Goal: Task Accomplishment & Management: Use online tool/utility

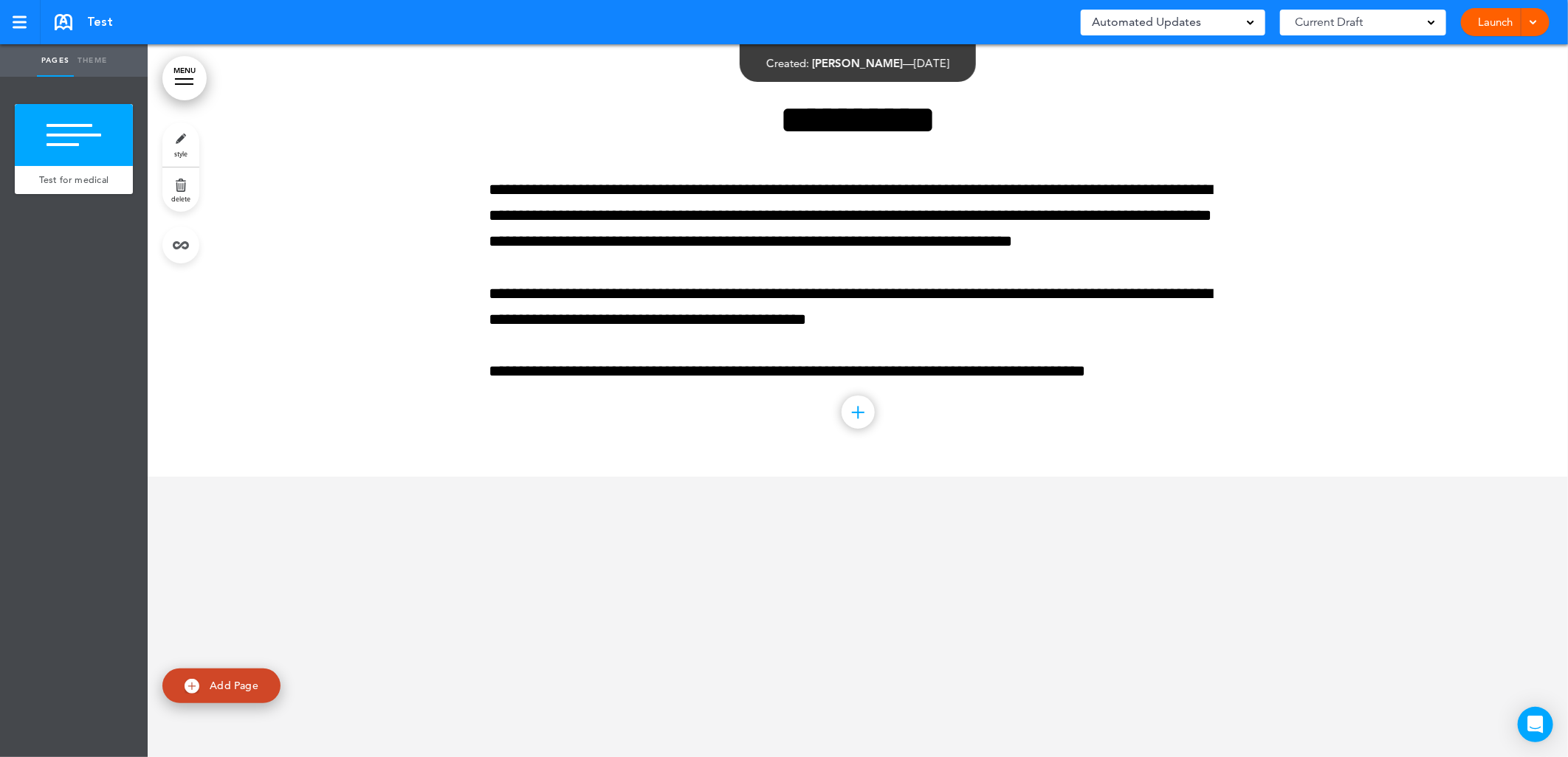
click at [255, 698] on link "Add Page" at bounding box center [221, 685] width 118 height 35
type input "********"
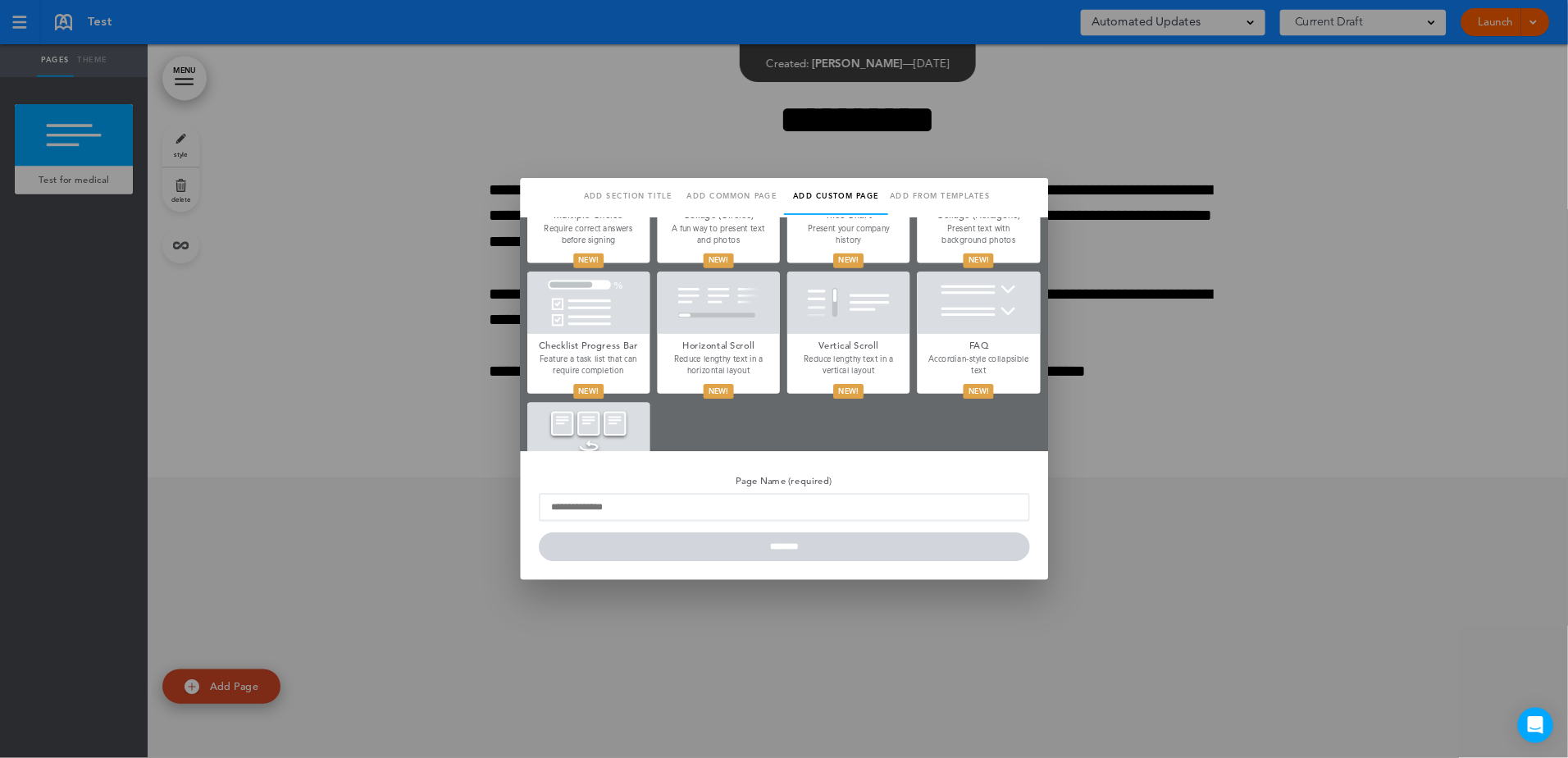
scroll to position [820, 0]
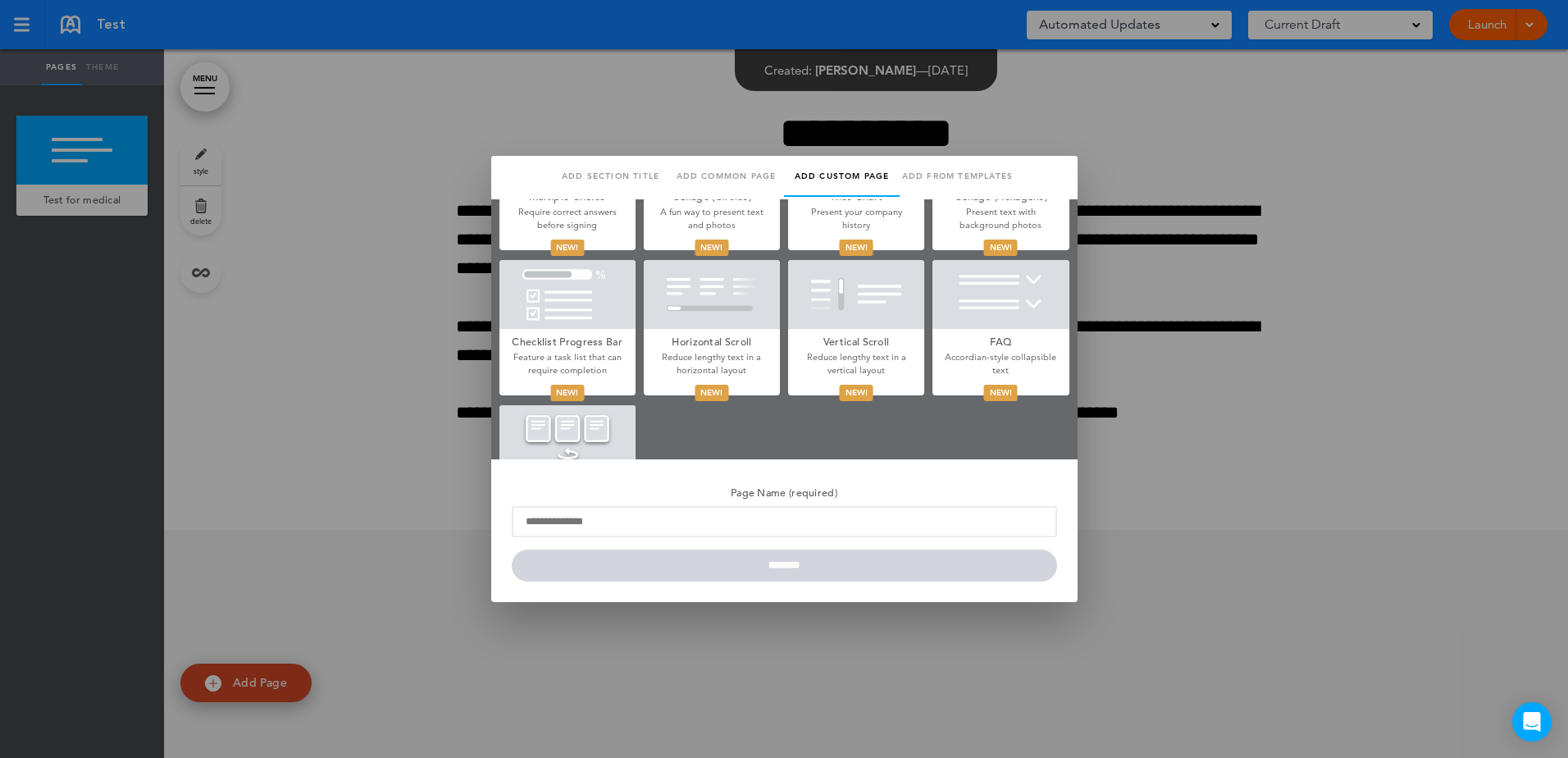
drag, startPoint x: 1655, startPoint y: 1, endPoint x: 86, endPoint y: 275, distance: 1592.7
click at [86, 275] on div at bounding box center [784, 379] width 1568 height 758
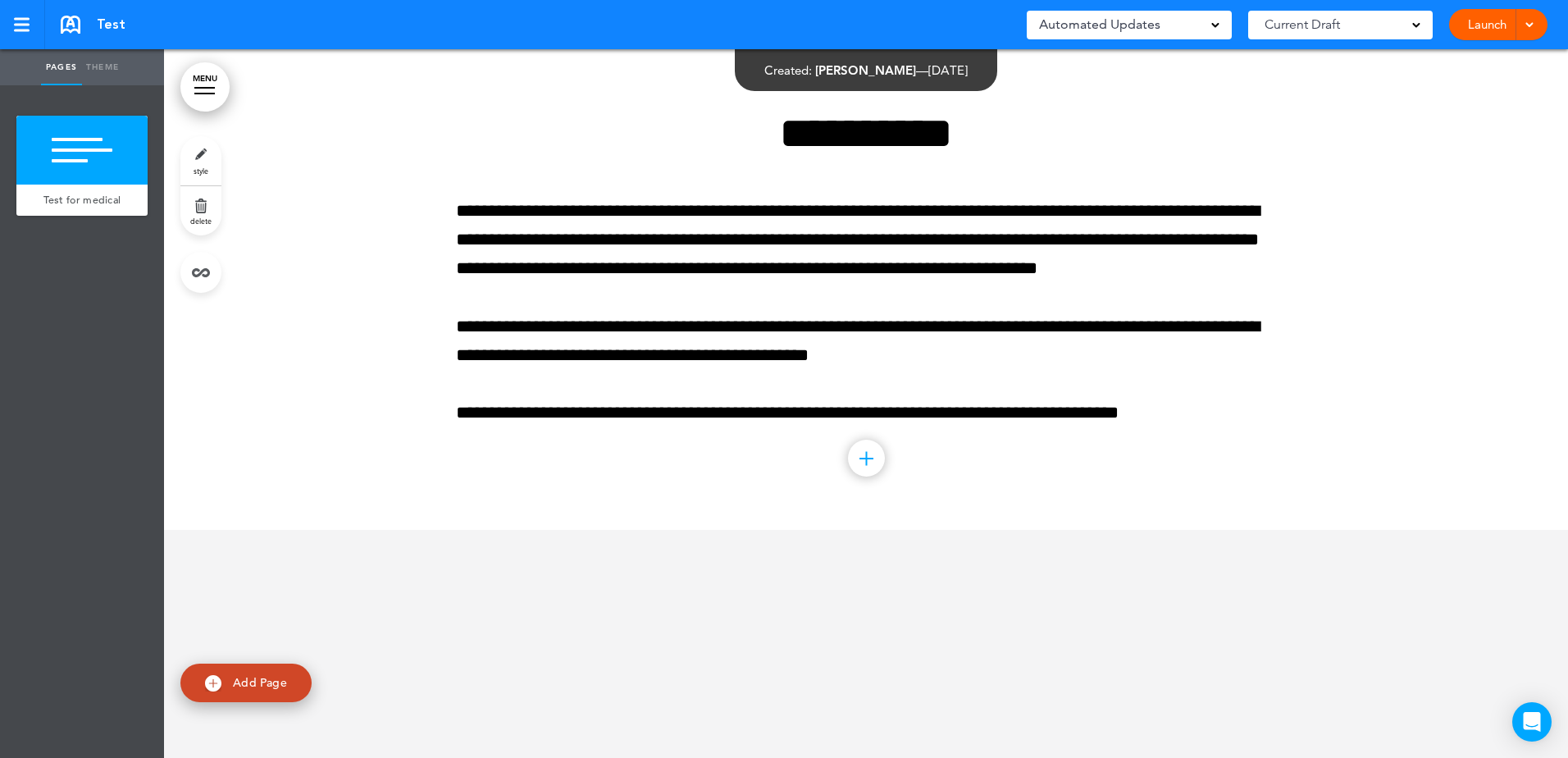
drag, startPoint x: 257, startPoint y: 688, endPoint x: 407, endPoint y: 599, distance: 174.4
click at [257, 688] on span "Add Page" at bounding box center [260, 682] width 55 height 15
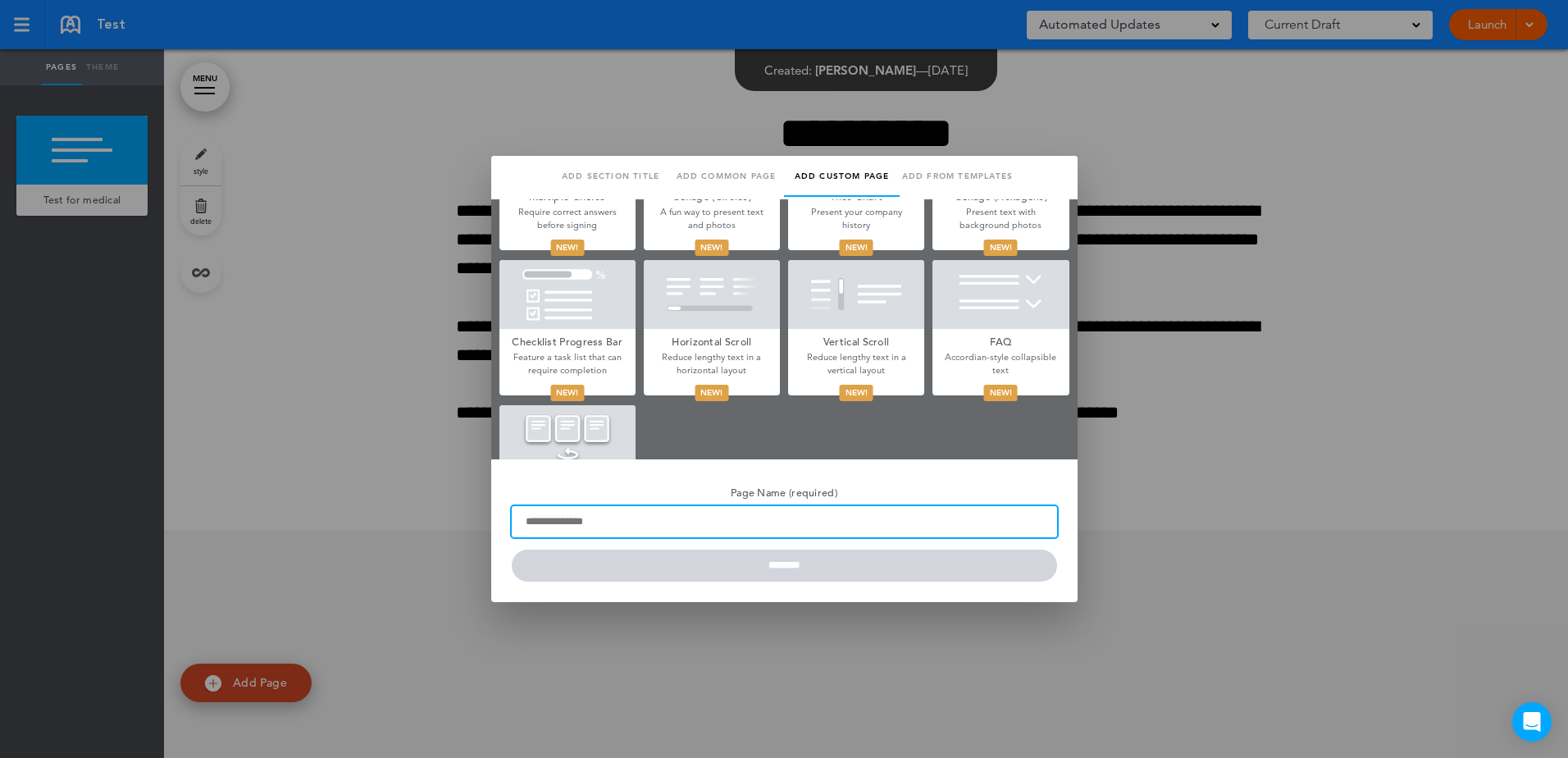
drag, startPoint x: 729, startPoint y: 535, endPoint x: 704, endPoint y: 531, distance: 25.3
click at [729, 535] on input "Page Name (required)" at bounding box center [784, 521] width 545 height 31
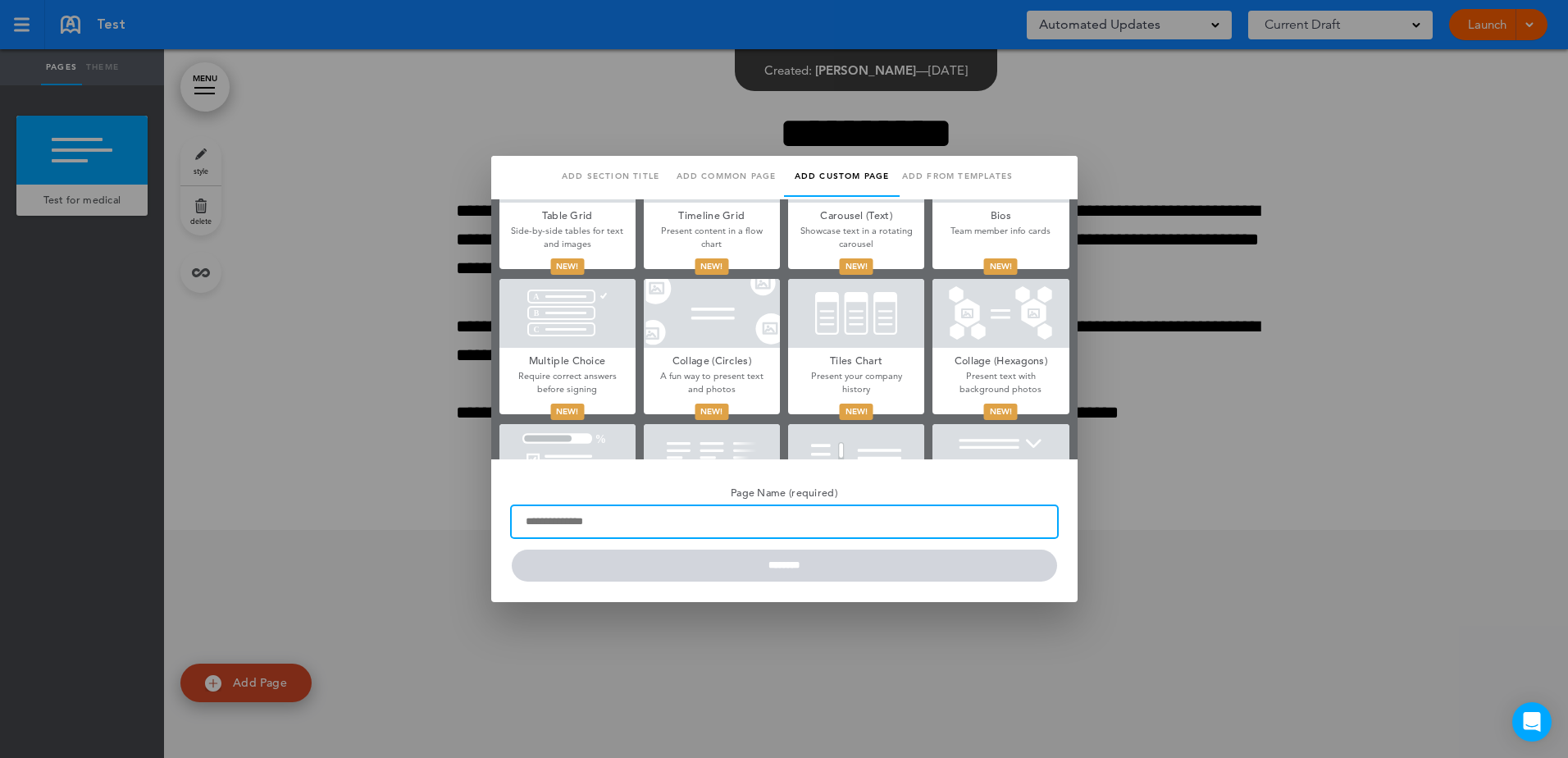
scroll to position [492, 0]
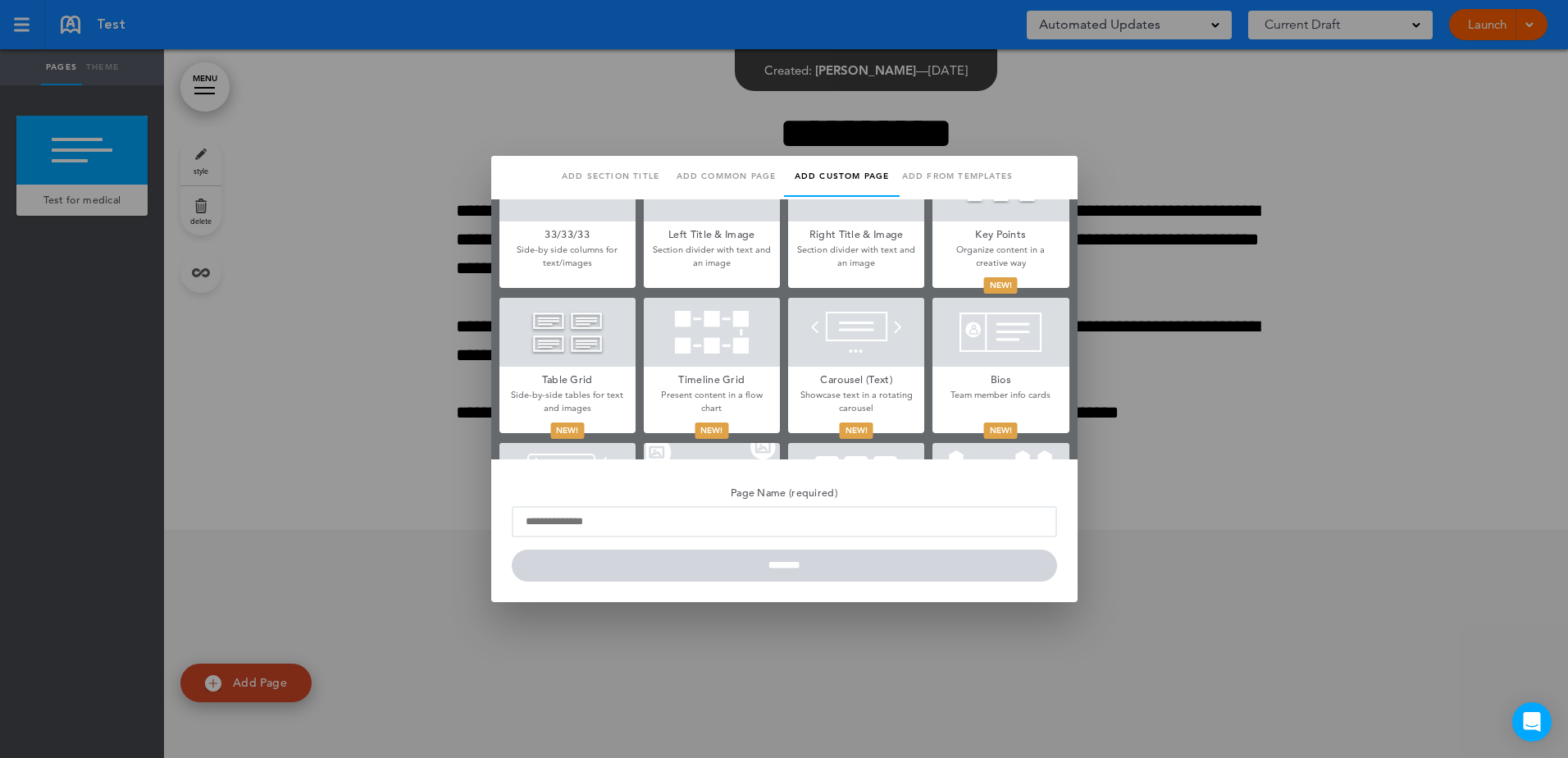
click at [728, 327] on div at bounding box center [712, 332] width 136 height 69
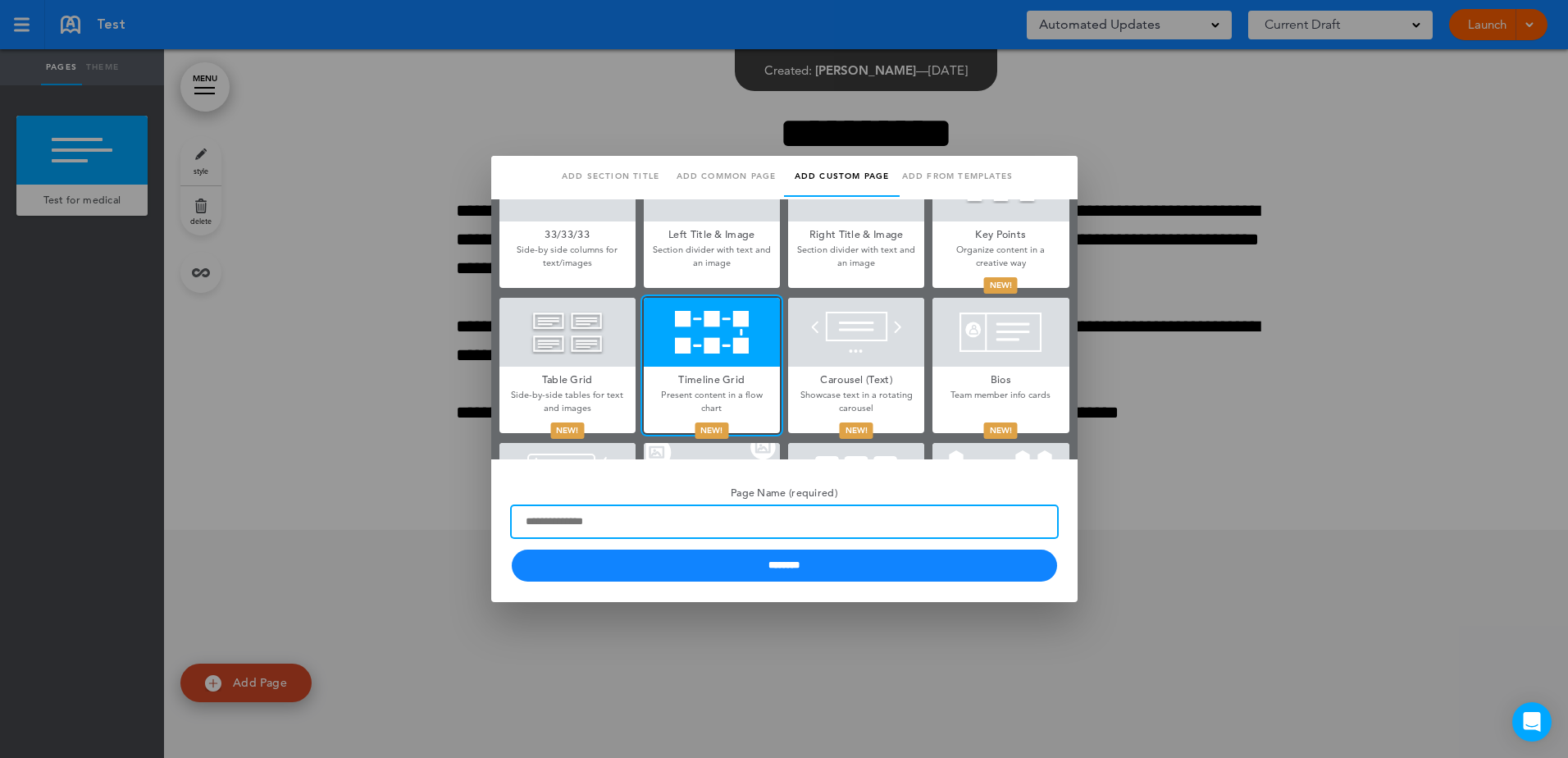
click at [659, 524] on input "Page Name (required)" at bounding box center [784, 521] width 545 height 31
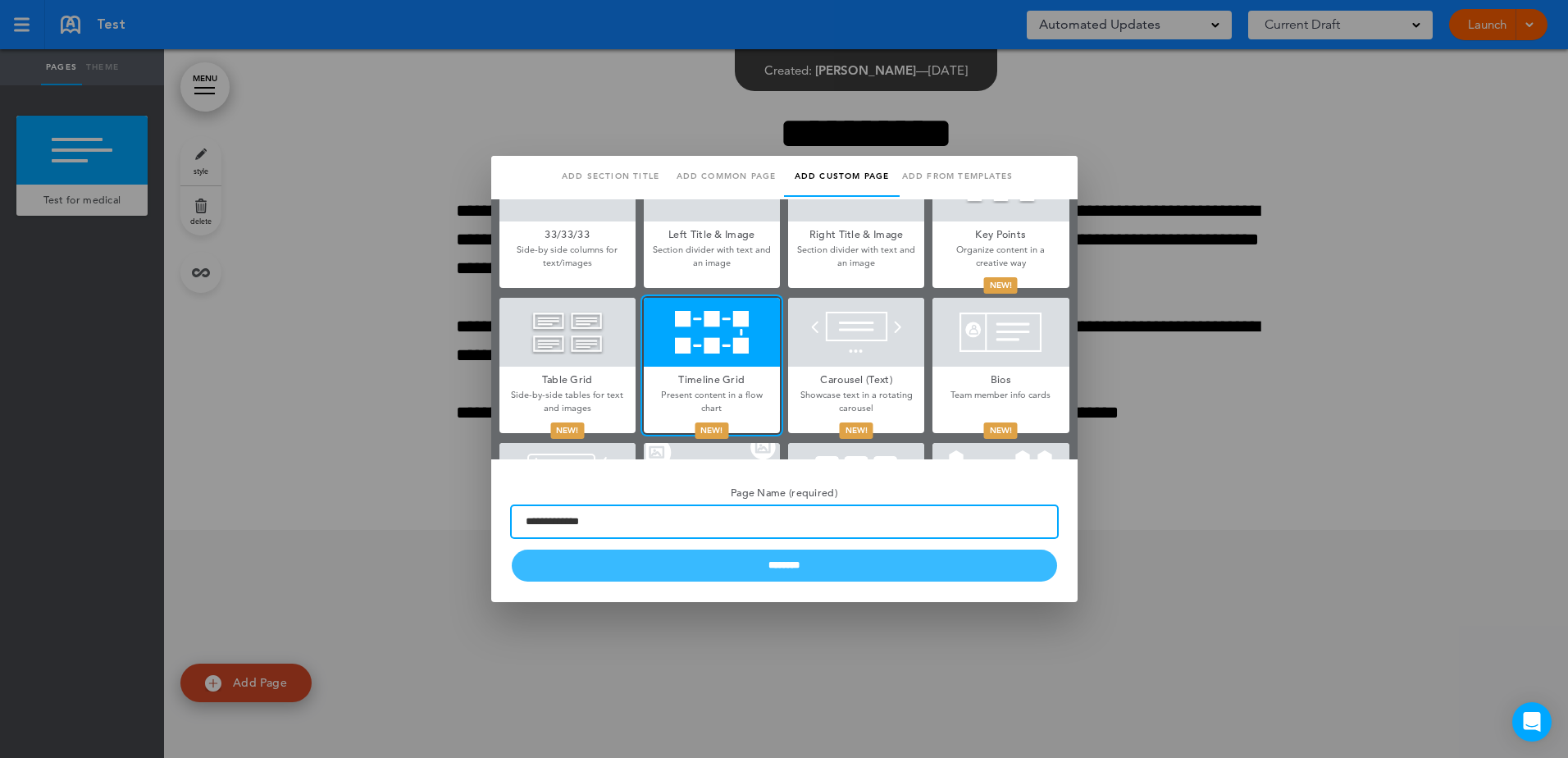
type input "**********"
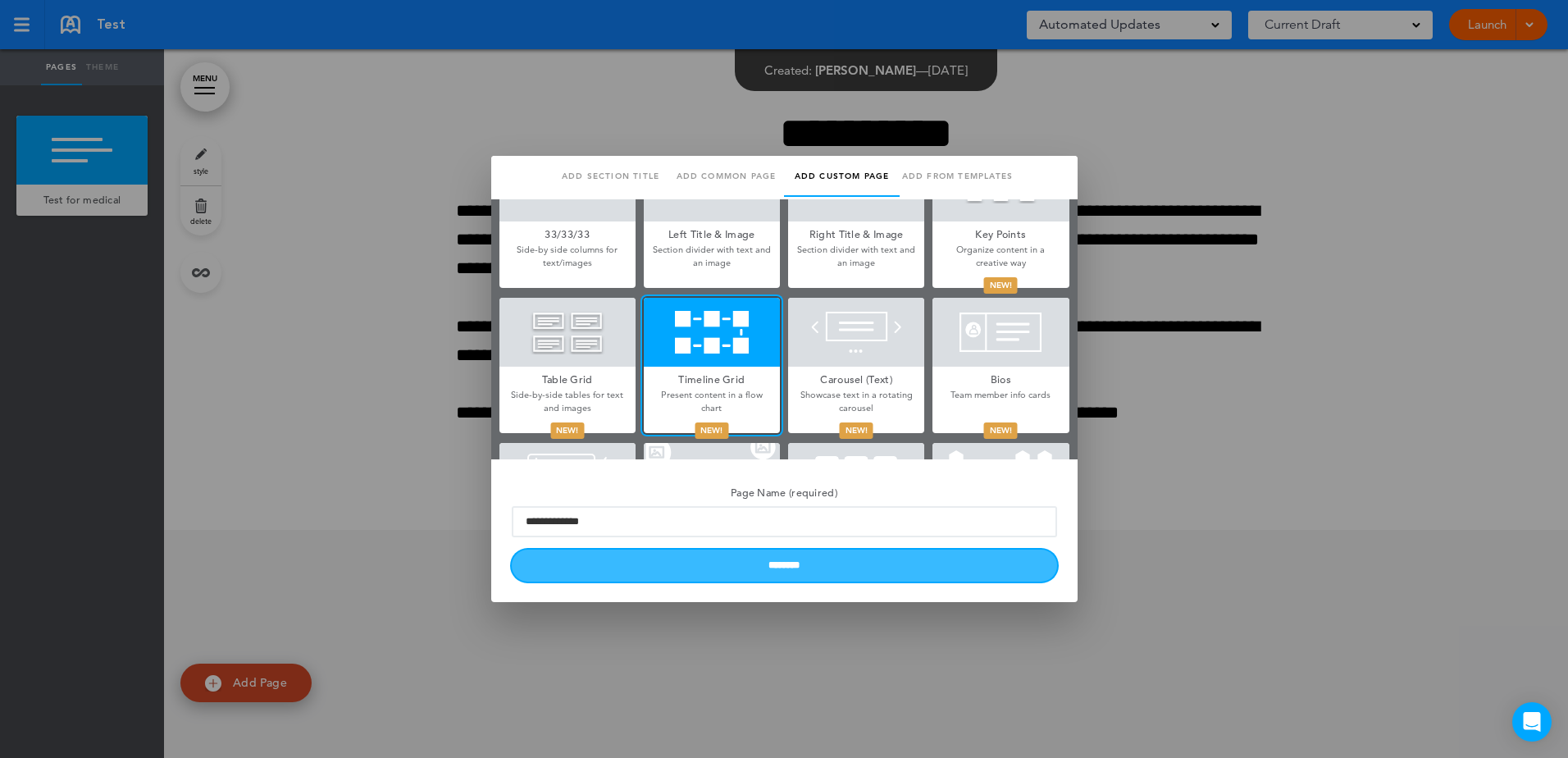
click at [687, 577] on input "********" at bounding box center [784, 566] width 545 height 32
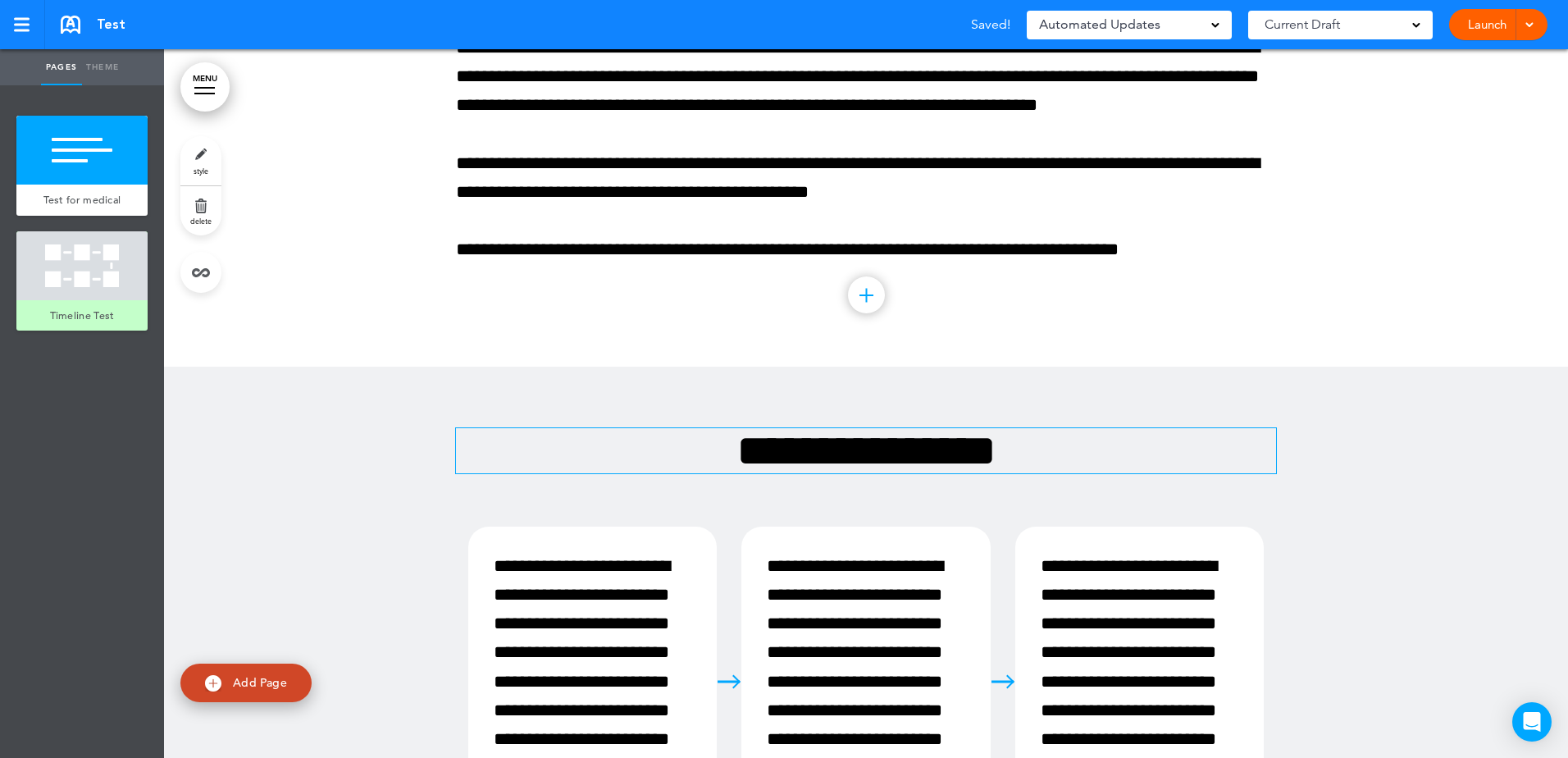
scroll to position [164, 0]
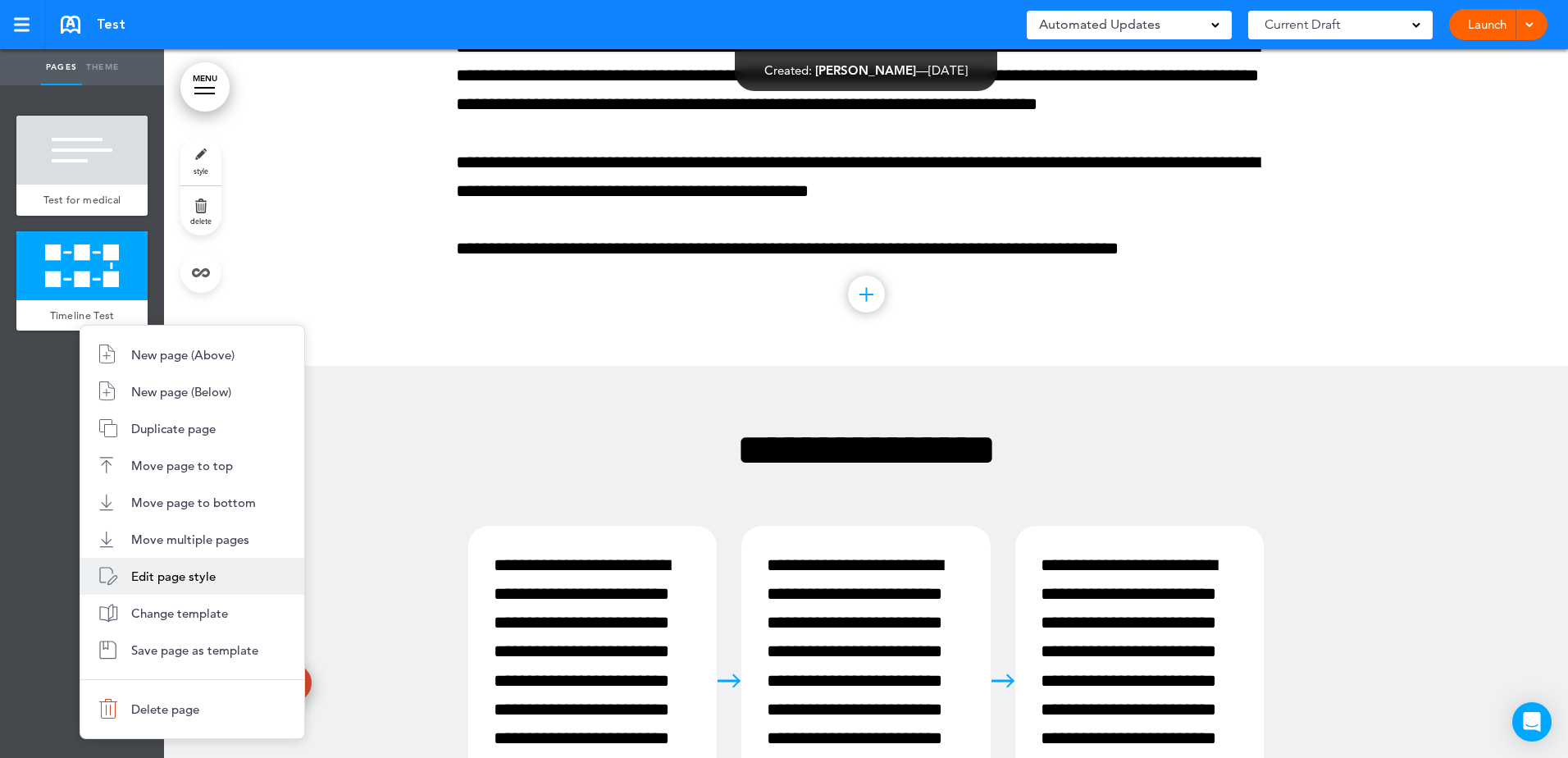
click at [172, 576] on span "Edit page style" at bounding box center [173, 576] width 84 height 15
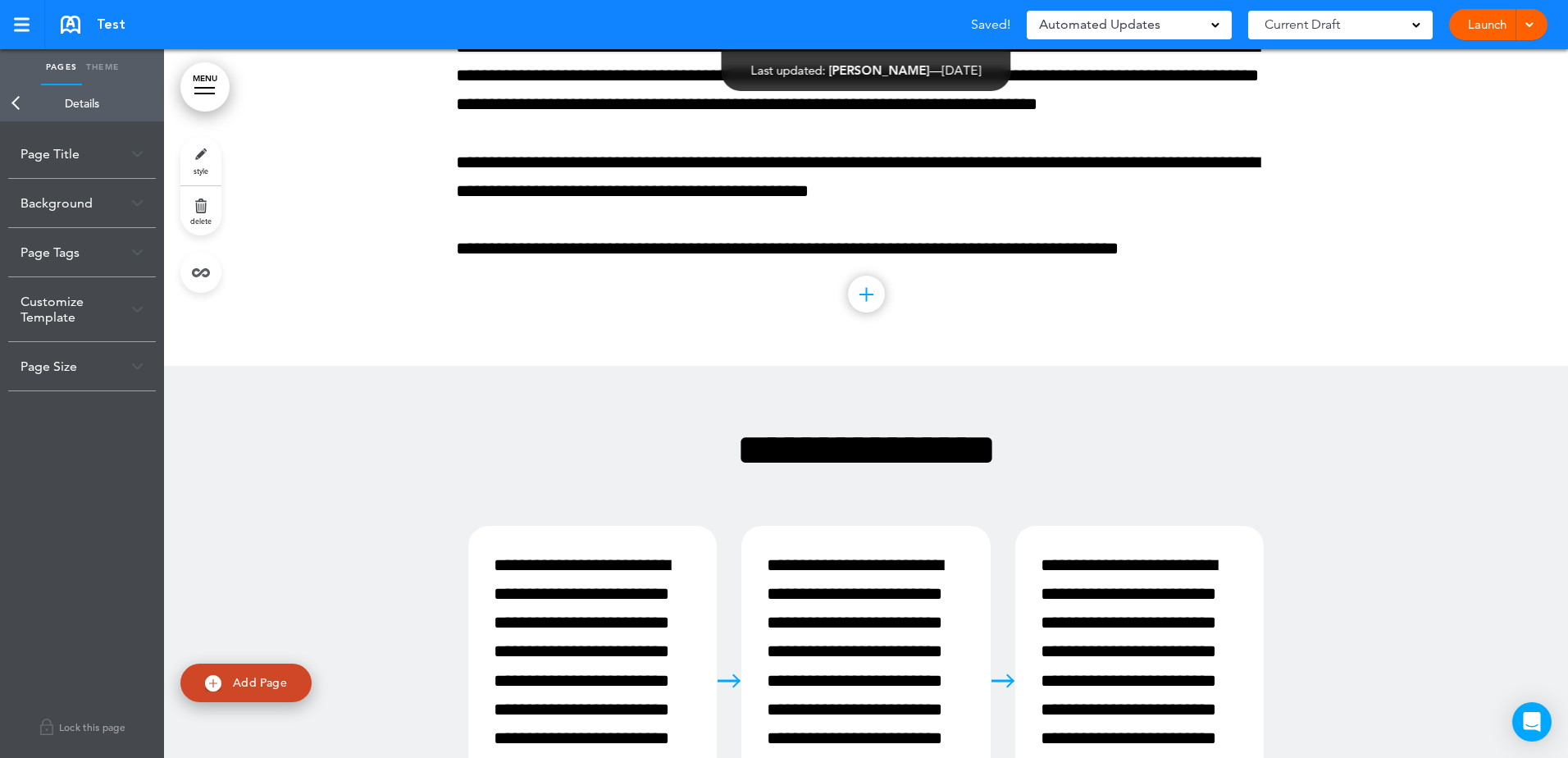
click at [91, 145] on div "Page Title" at bounding box center [81, 154] width 148 height 48
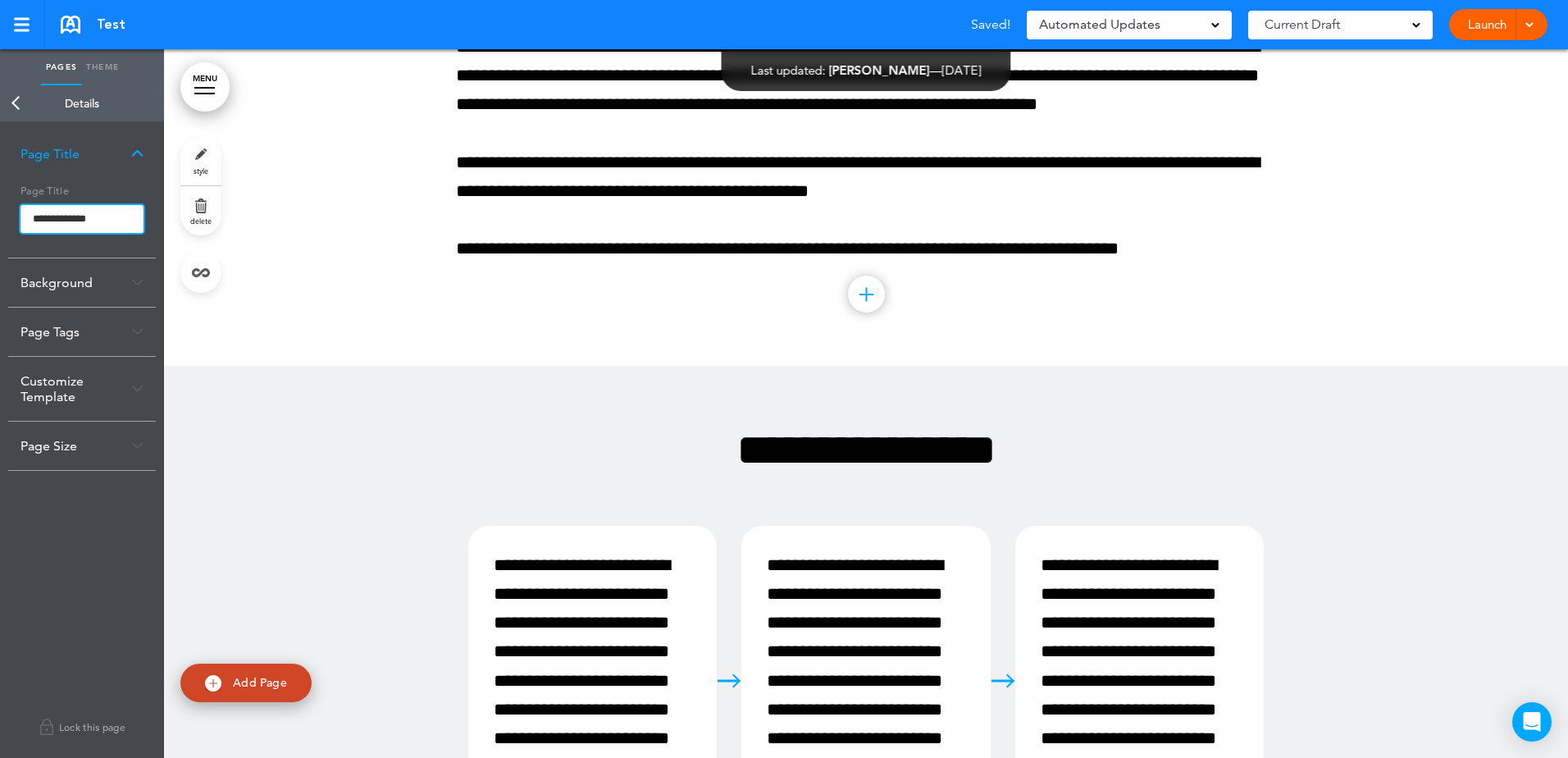
click at [82, 221] on input "**********" at bounding box center [82, 218] width 123 height 28
type input "********"
click at [15, 108] on body "Make this page common so it is available in other handbooks. This handbook Prev…" at bounding box center [784, 379] width 1568 height 758
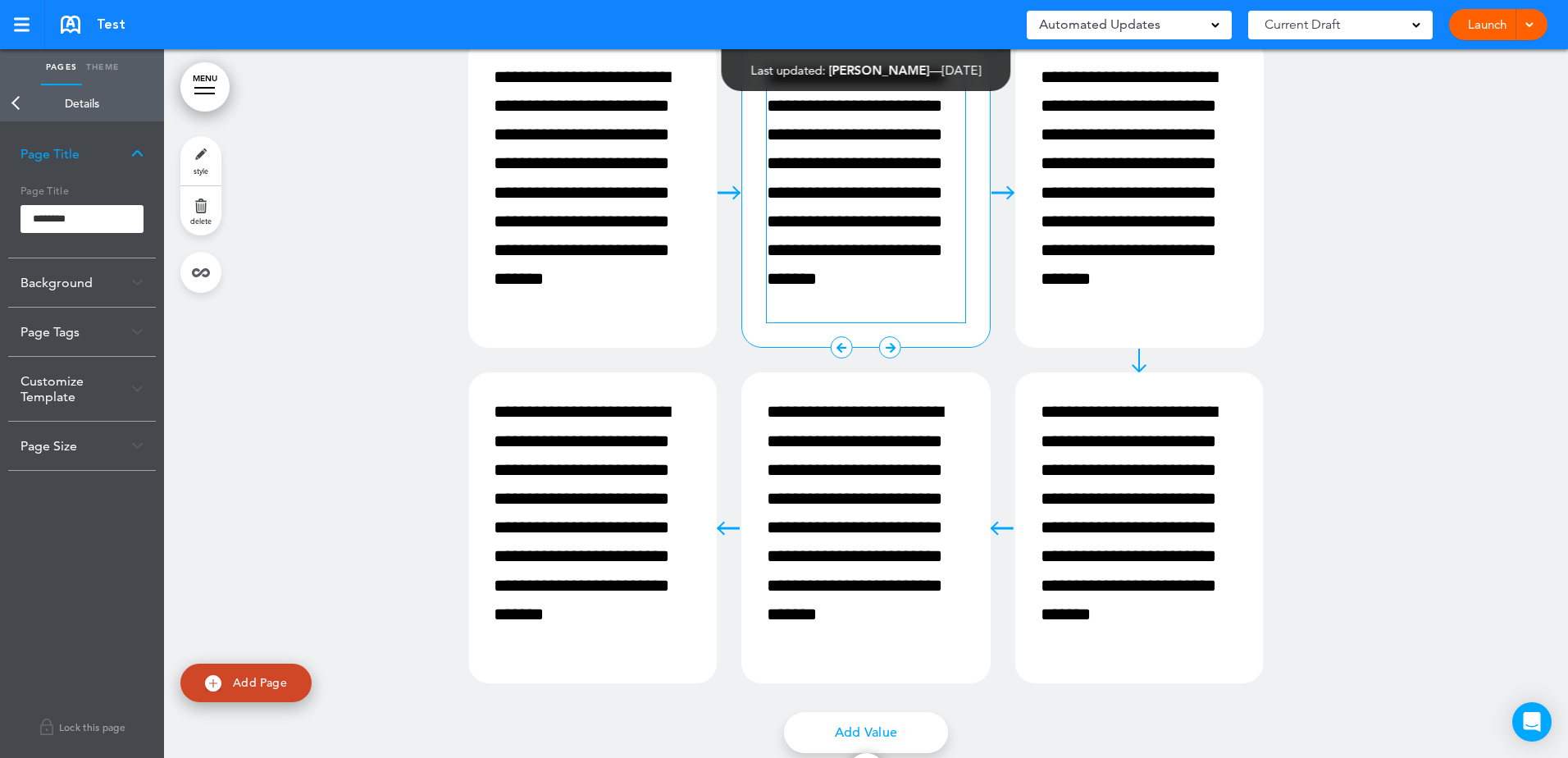
scroll to position [738, 0]
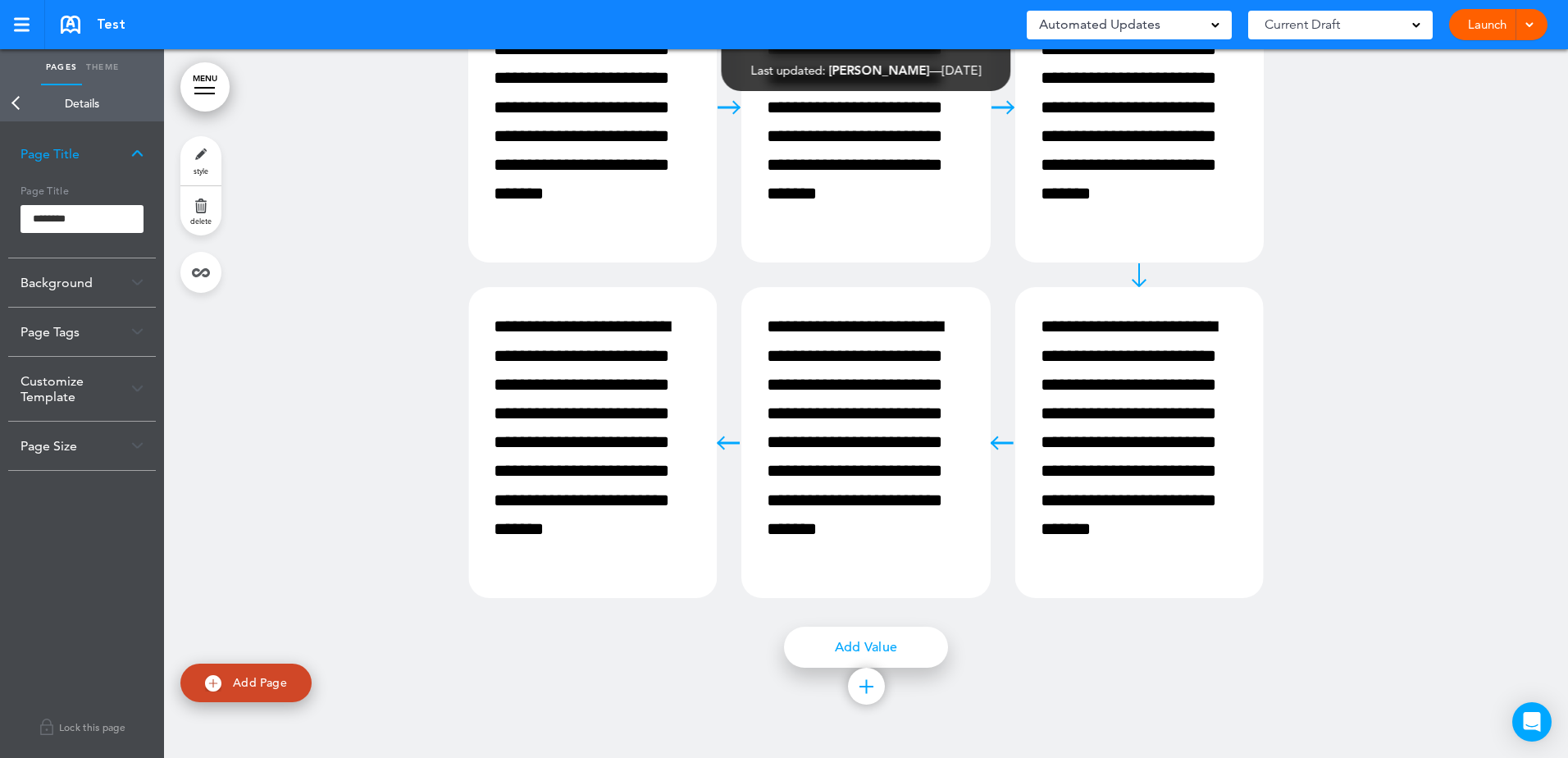
click at [898, 651] on link "Add Value" at bounding box center [865, 647] width 164 height 41
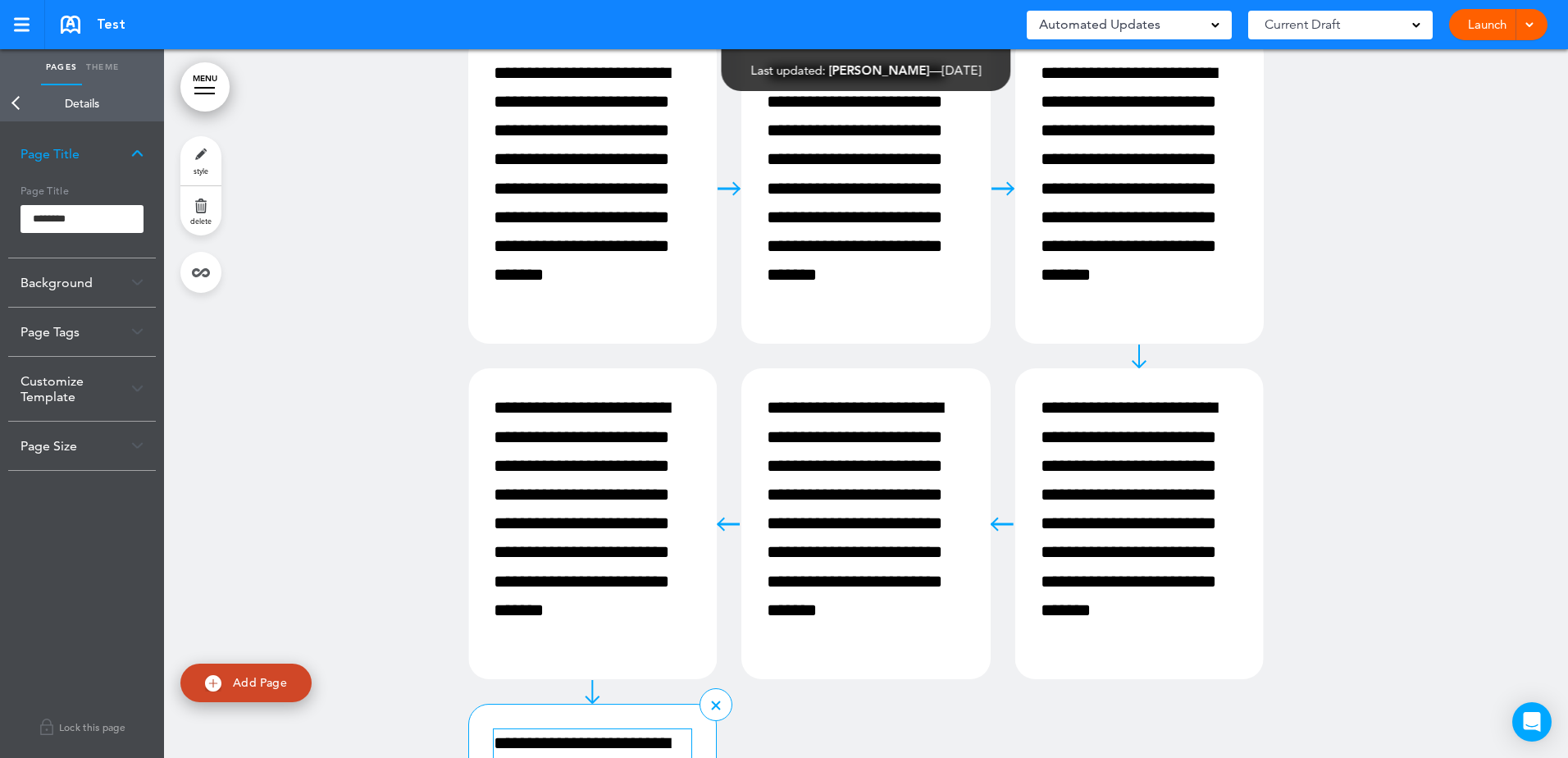
scroll to position [328, 0]
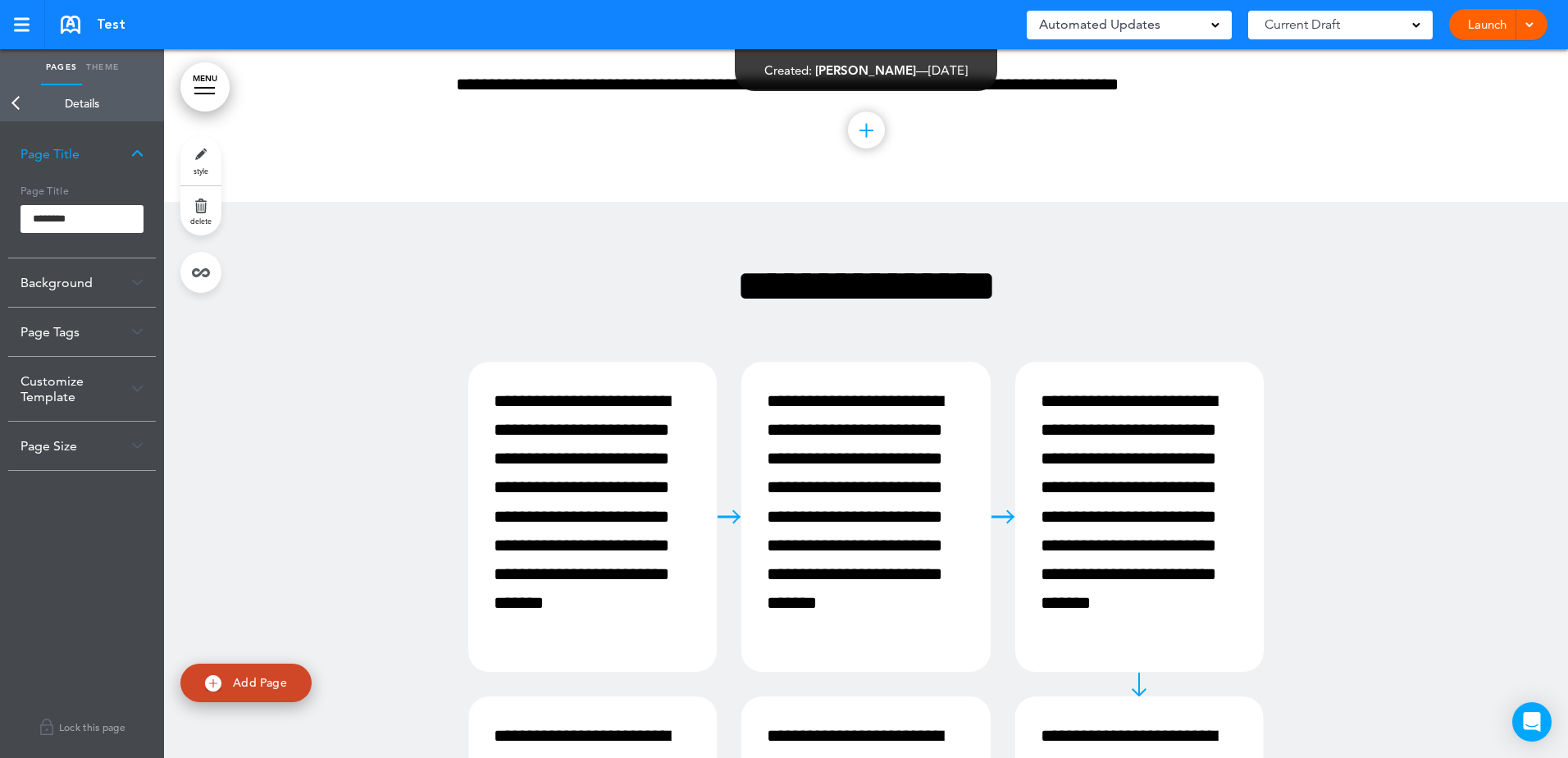
click at [11, 103] on link "Back" at bounding box center [16, 103] width 33 height 36
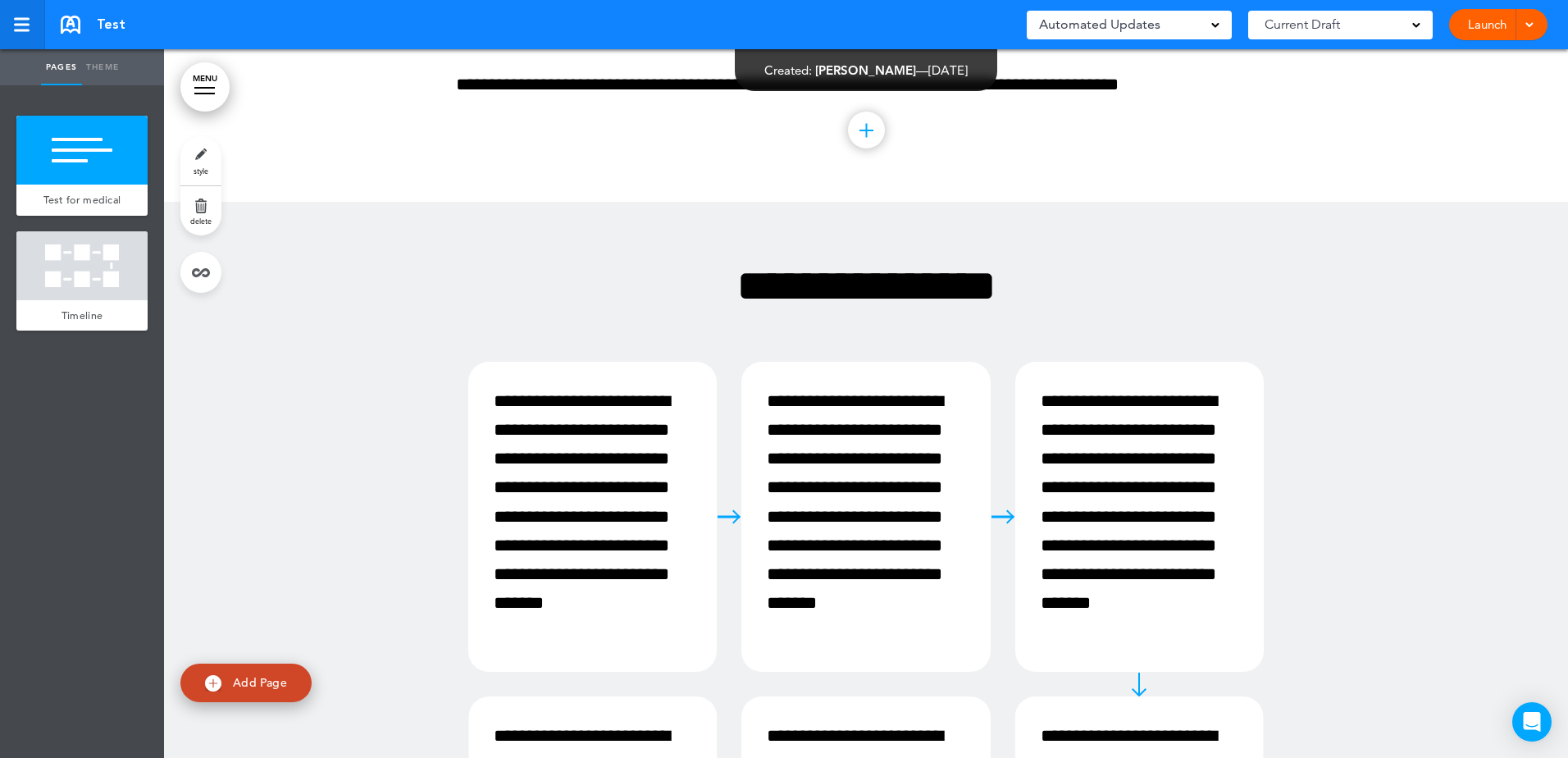
click at [21, 20] on div at bounding box center [21, 19] width 15 height 3
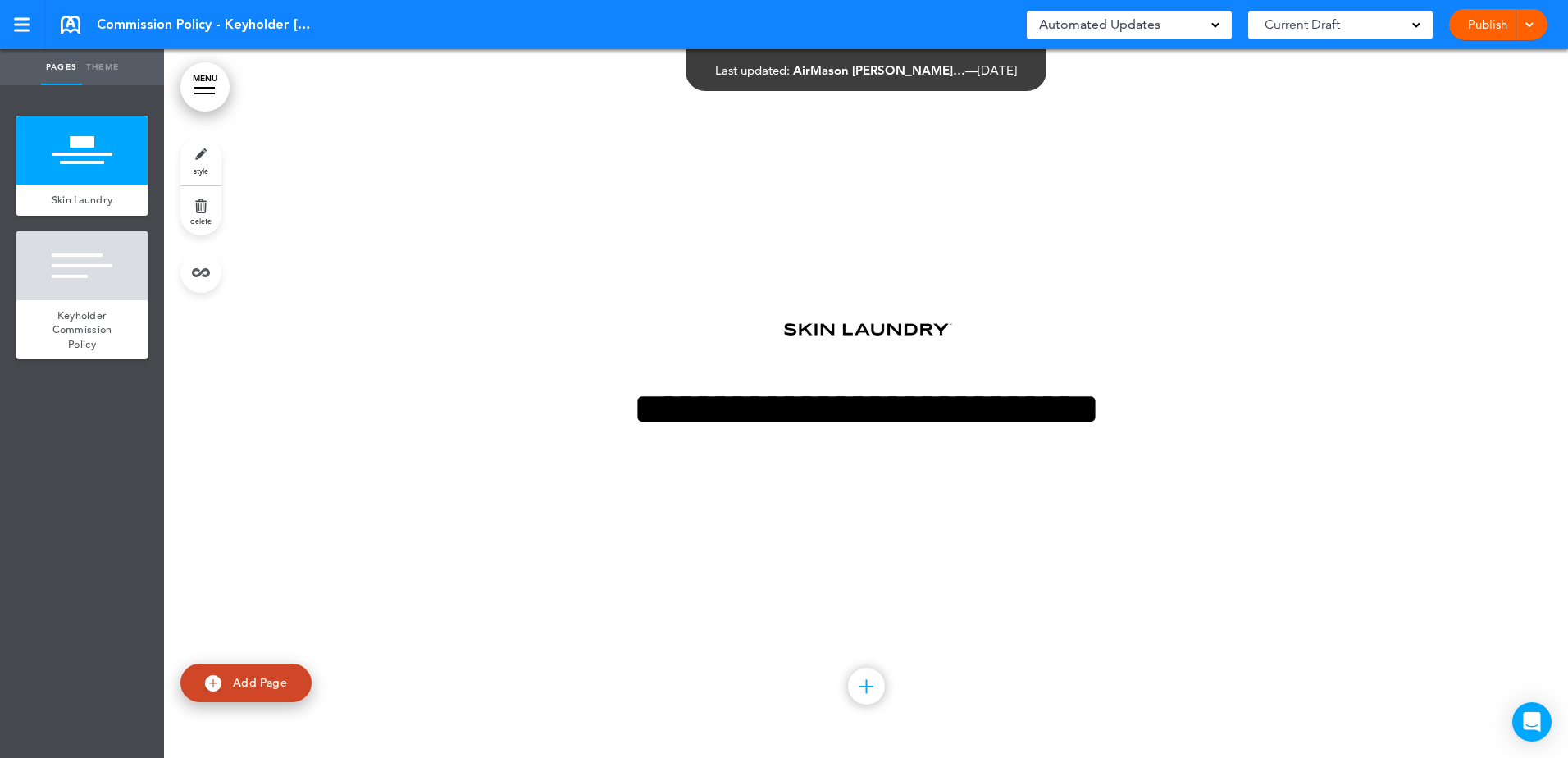
click at [1543, 23] on div "Publish Publish Preview Draft" at bounding box center [1498, 24] width 98 height 31
click at [1530, 21] on span at bounding box center [1530, 23] width 11 height 11
click at [1504, 95] on li "Preview Draft" at bounding box center [1473, 98] width 146 height 37
click at [26, 27] on div at bounding box center [21, 25] width 15 height 14
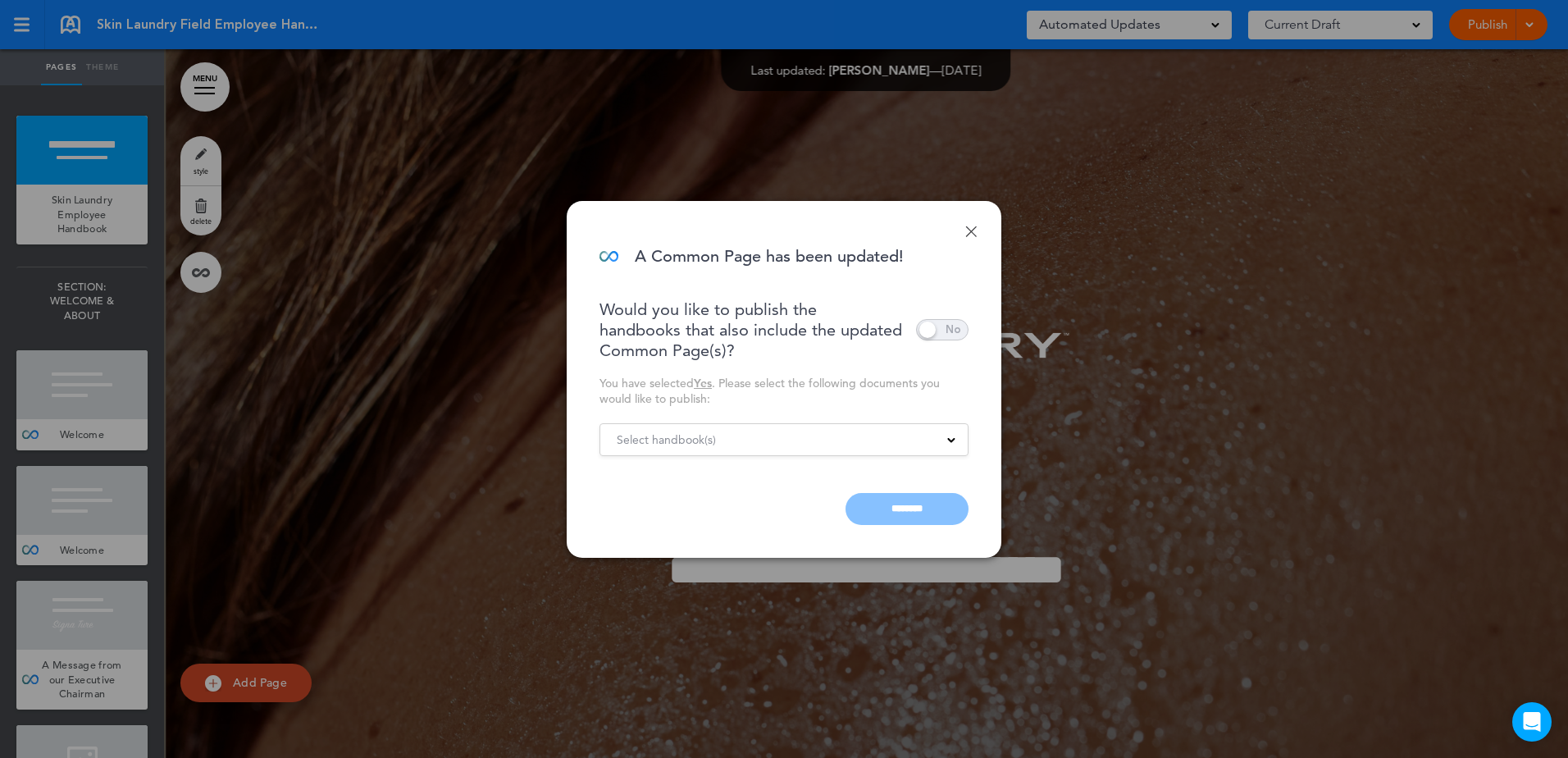
drag, startPoint x: 900, startPoint y: 455, endPoint x: 898, endPoint y: 442, distance: 13.2
click at [900, 455] on form "Select handbook(s) Publish all documents Skin Laundry HQ Employee Handbook Skin…" at bounding box center [784, 474] width 369 height 102
click at [898, 442] on div "Select handbook(s)" at bounding box center [784, 440] width 367 height 18
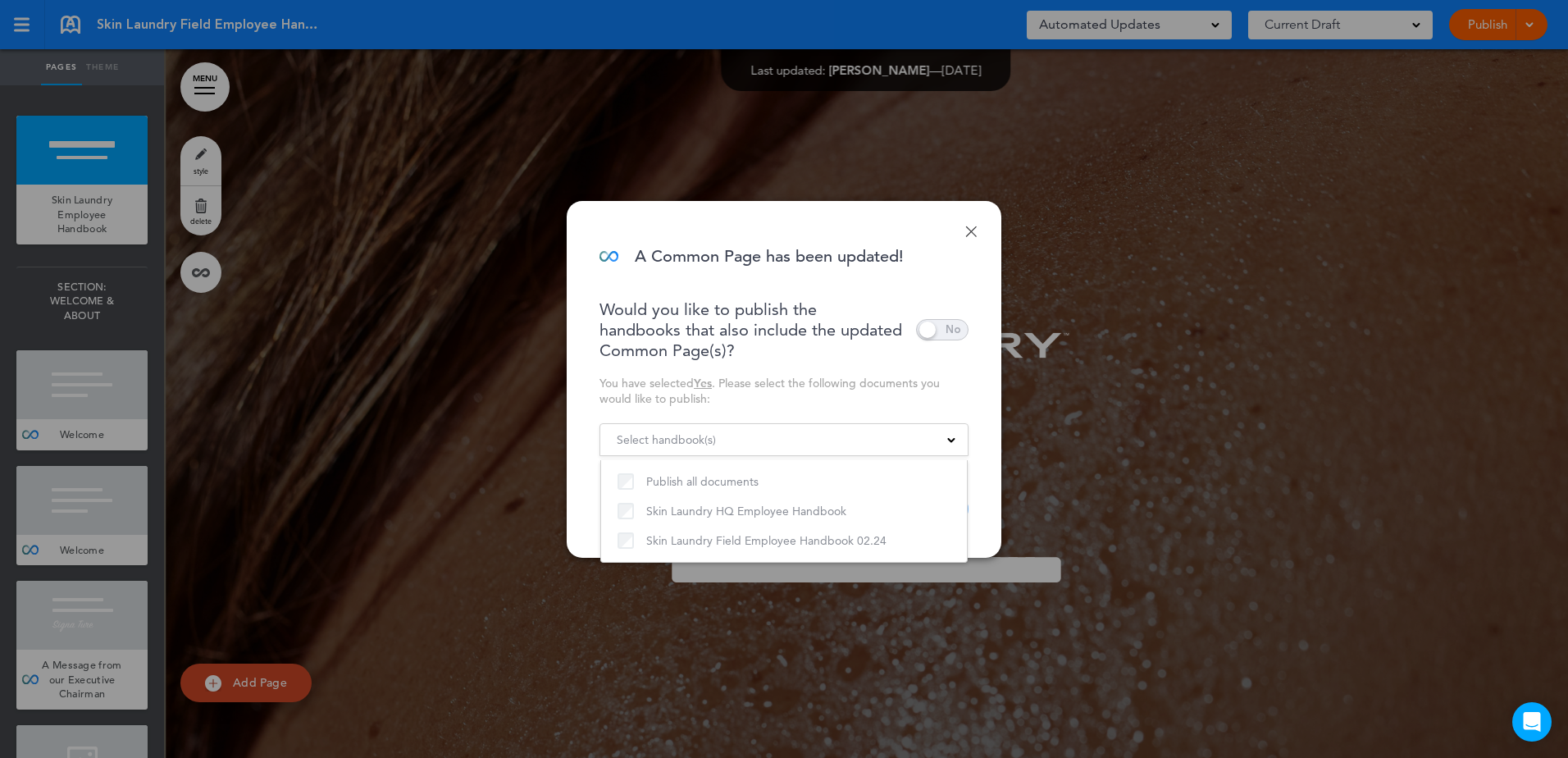
click at [972, 229] on link "Done" at bounding box center [971, 231] width 12 height 12
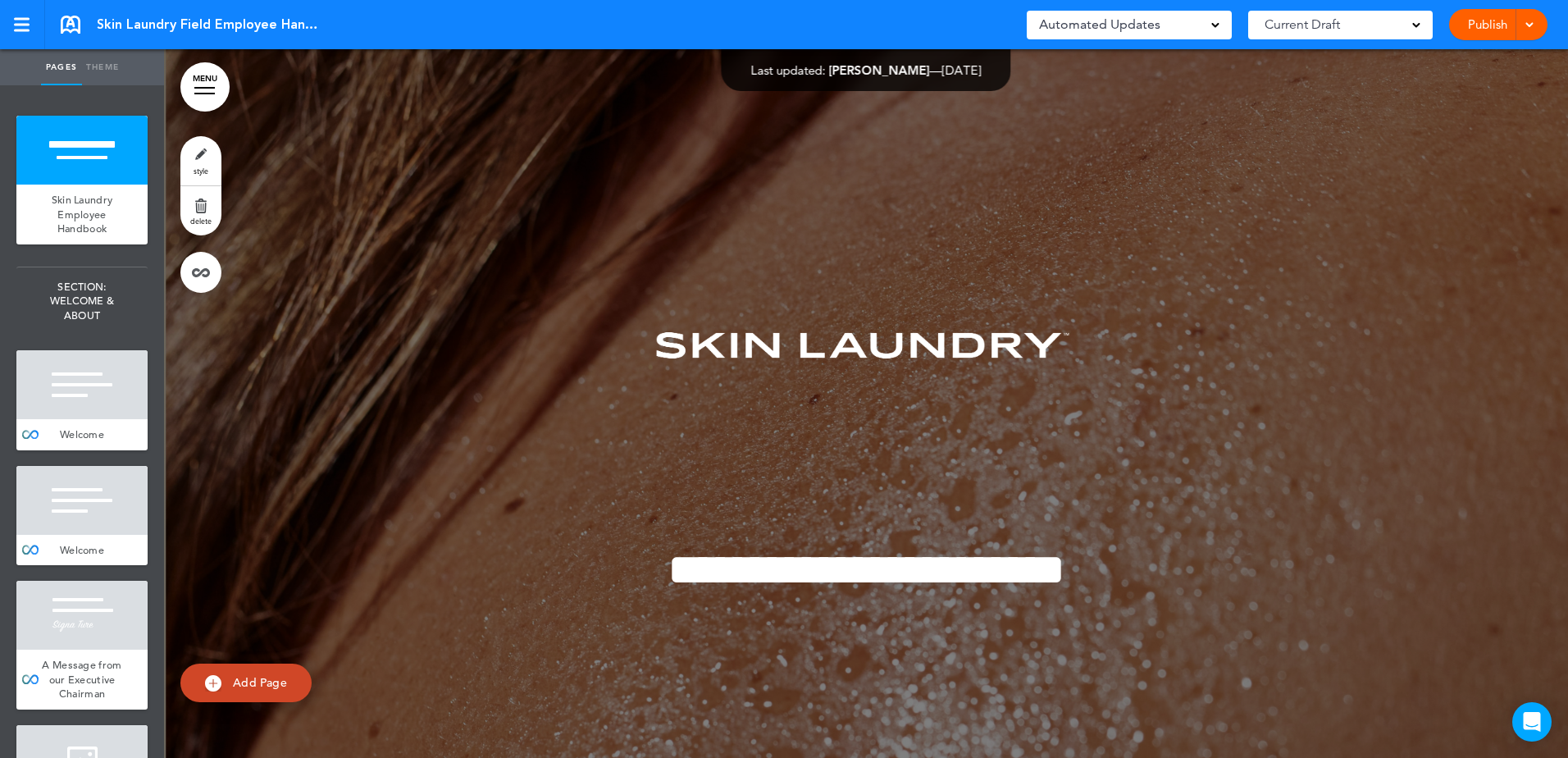
click at [1462, 25] on link "Publish" at bounding box center [1488, 24] width 52 height 31
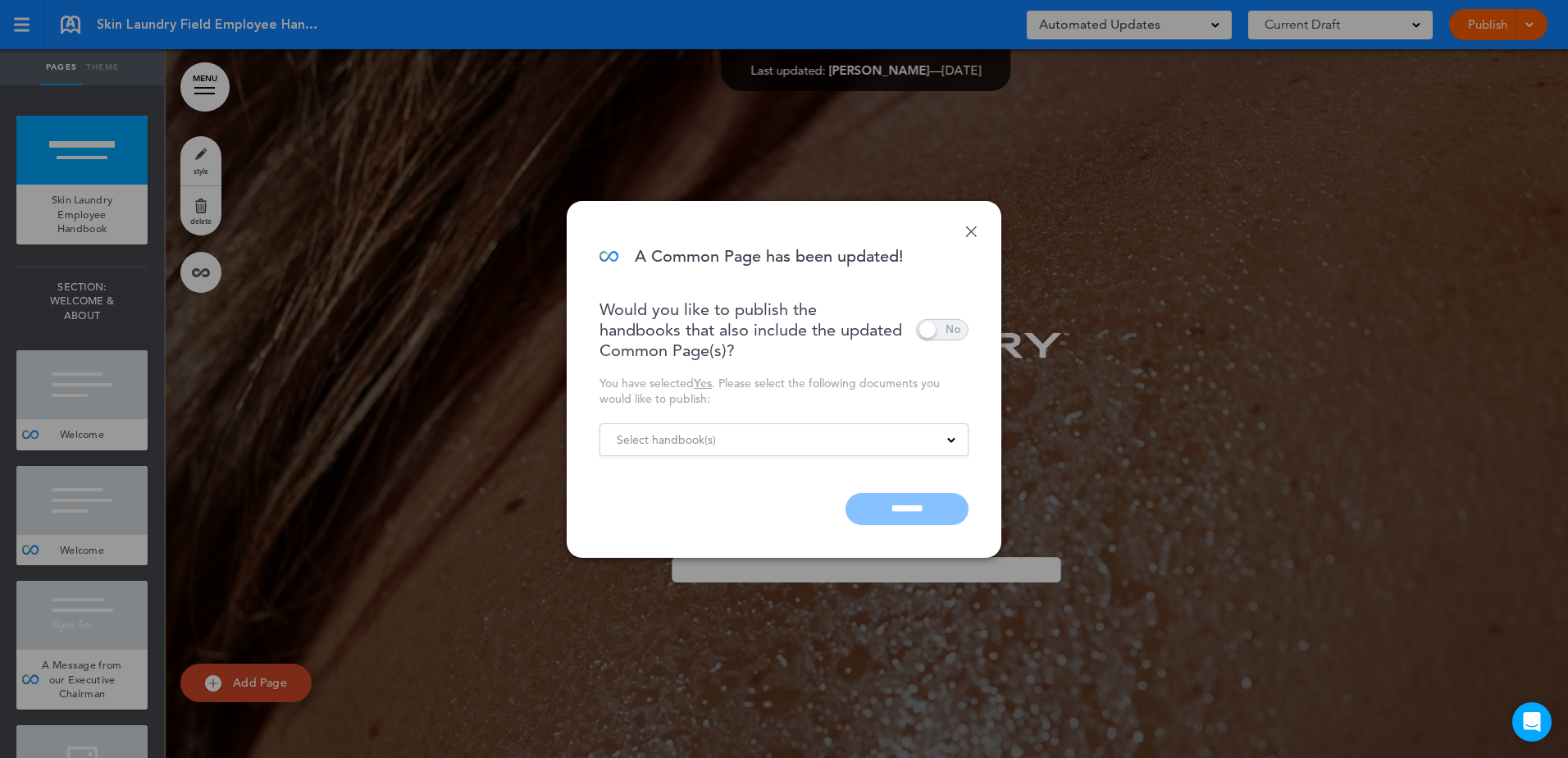
click at [861, 450] on div "Select handbook(s) Publish all documents Skin Laundry HQ Employee Handbook Skin…" at bounding box center [784, 439] width 369 height 33
click at [953, 442] on div "Select handbook(s)" at bounding box center [784, 440] width 367 height 18
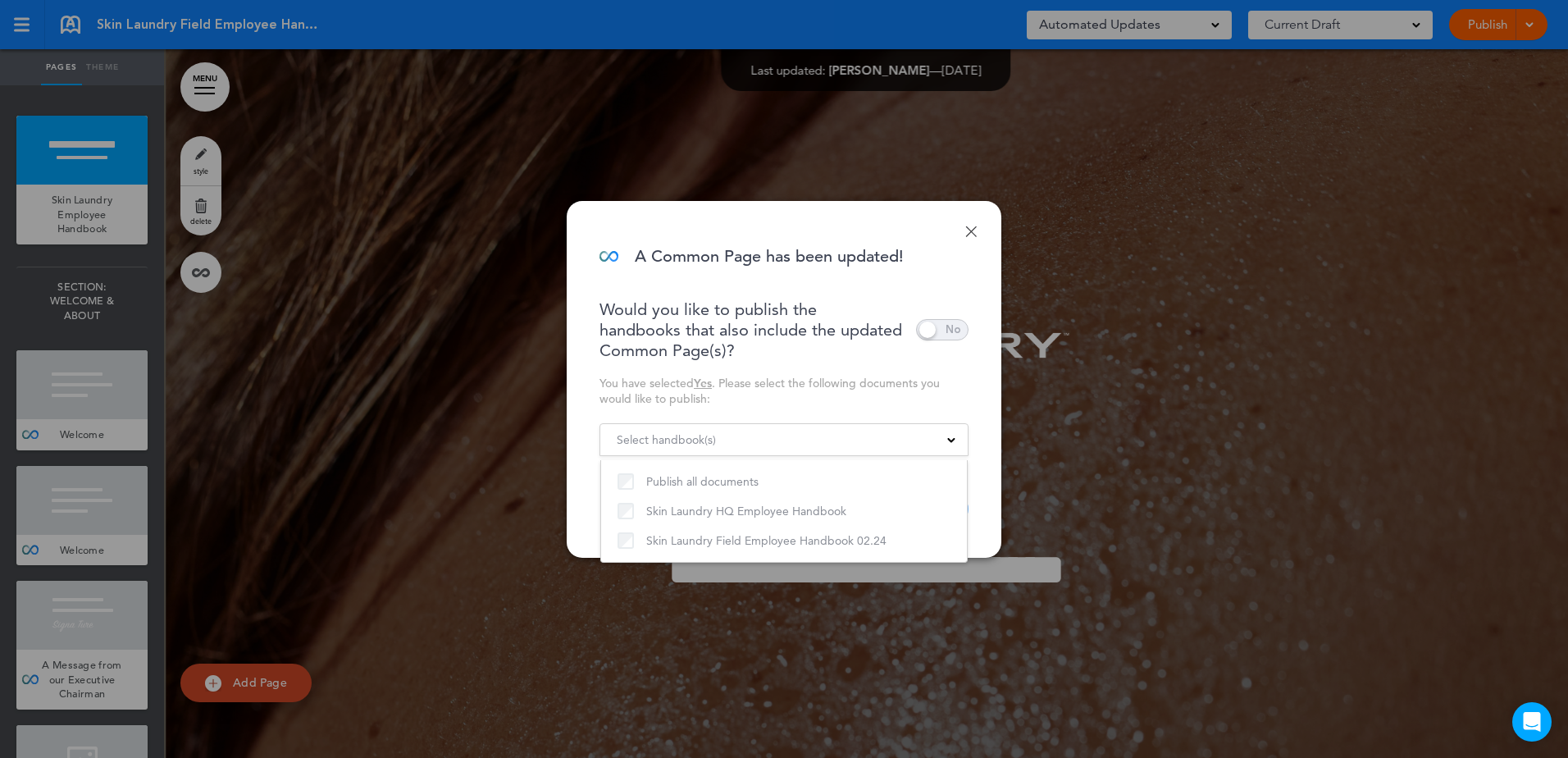
click at [952, 306] on div "Would you like to publish the handbooks that also include the updated Common Pa…" at bounding box center [784, 330] width 369 height 62
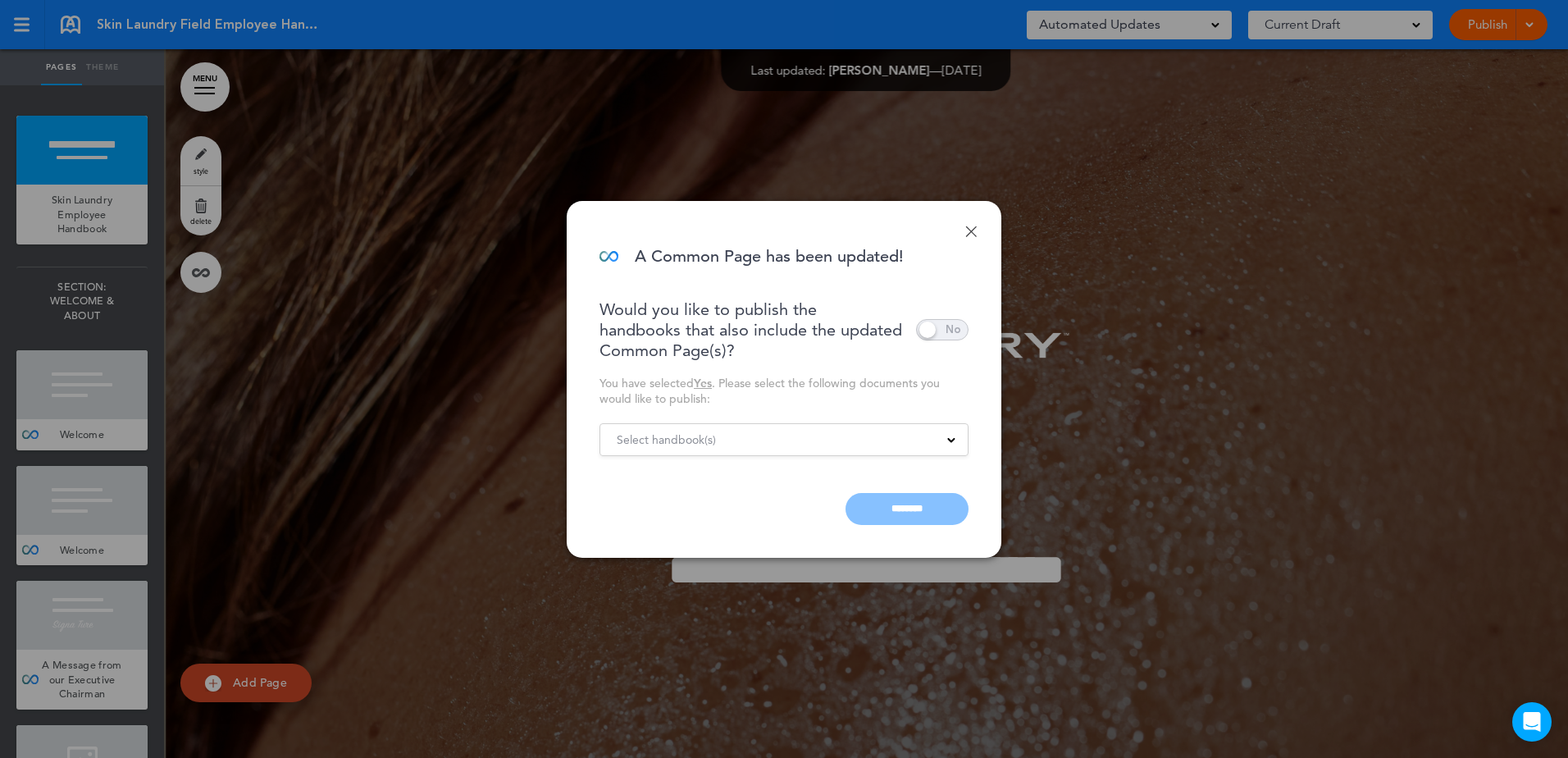
click at [978, 320] on div "Done A Common Page has been updated! Would you like to publish the handbooks th…" at bounding box center [784, 379] width 434 height 357
click at [944, 332] on span at bounding box center [942, 330] width 53 height 21
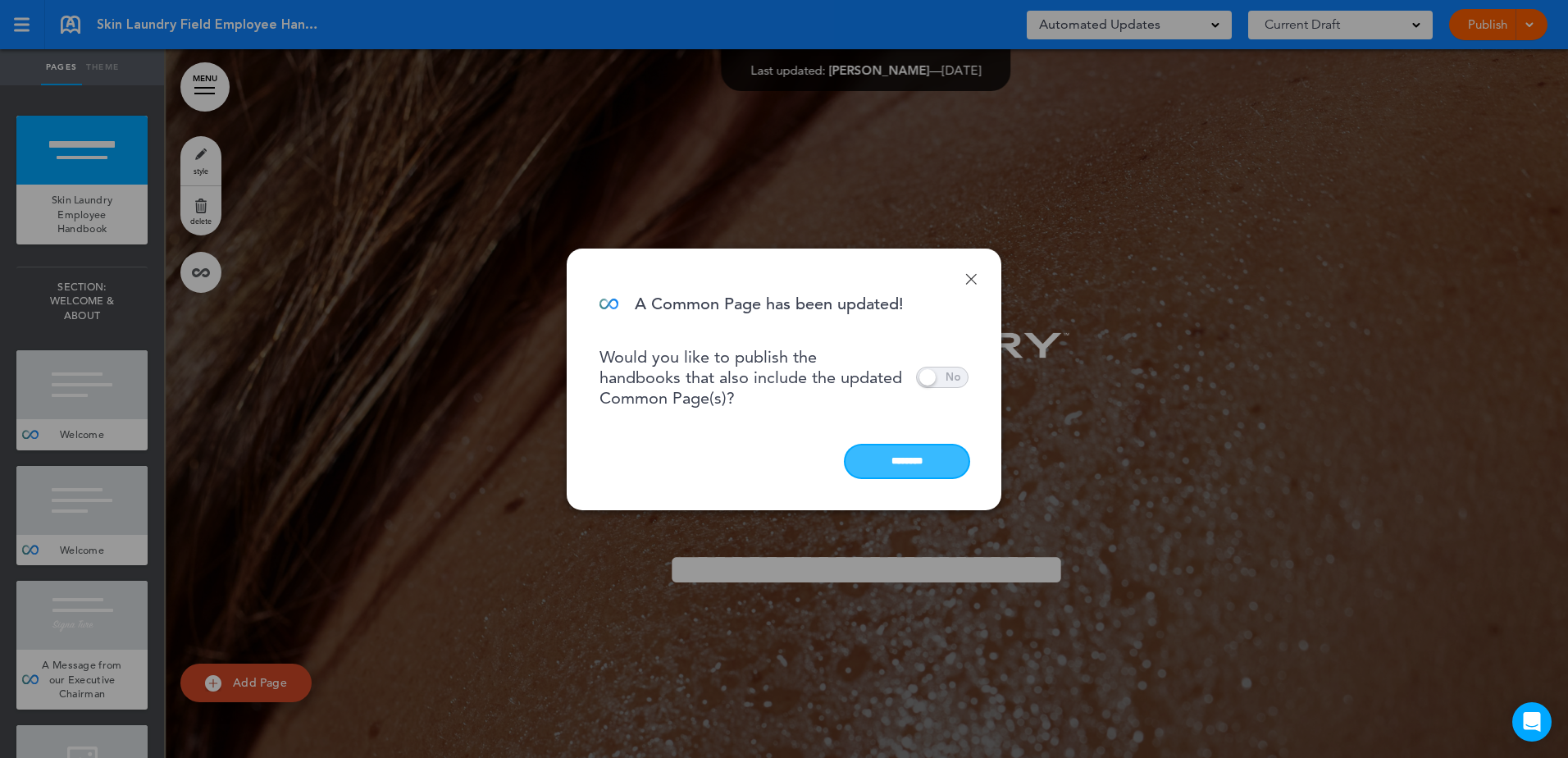
click at [900, 462] on input "********" at bounding box center [907, 461] width 123 height 32
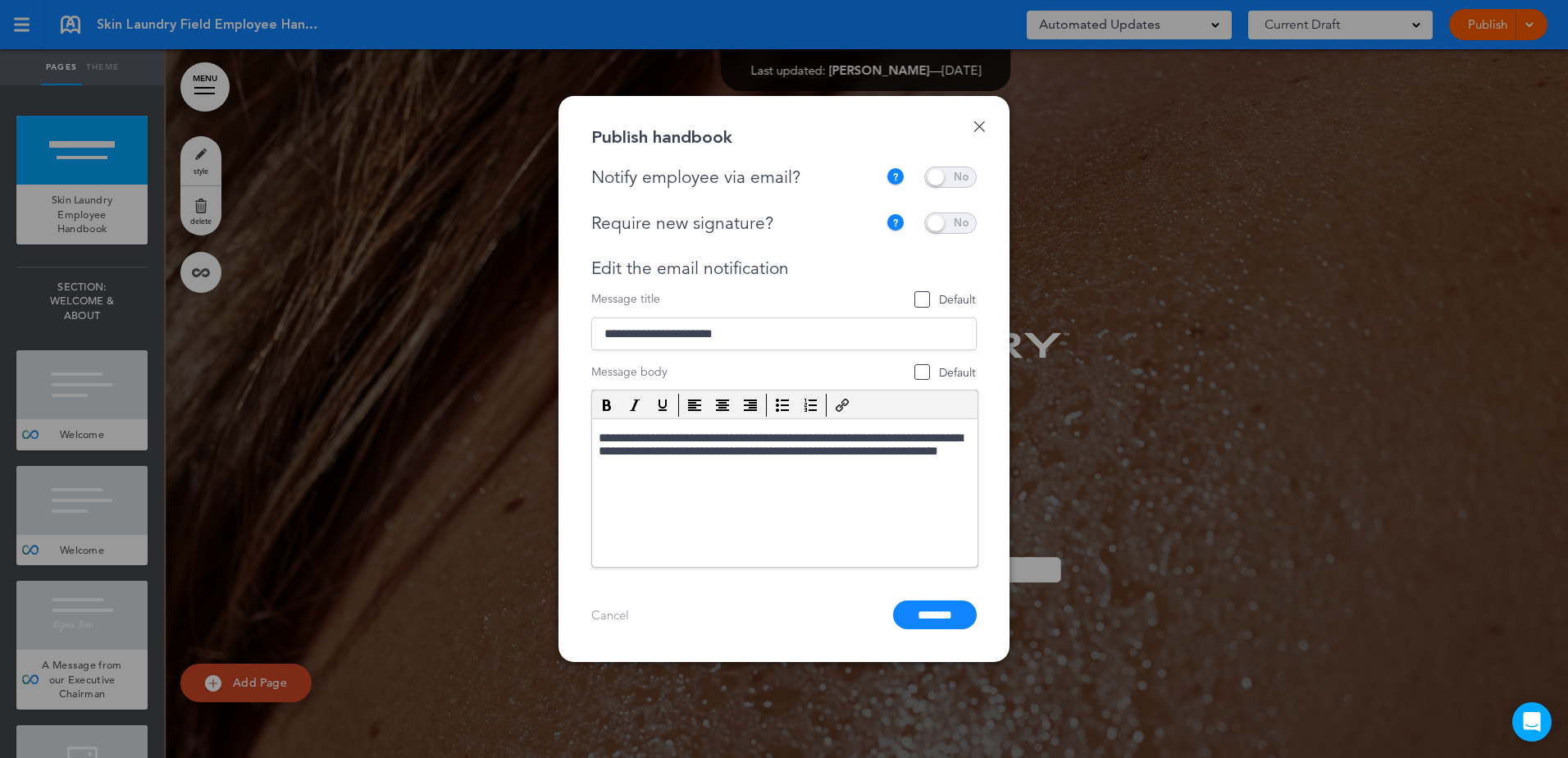
click at [980, 121] on link "Done" at bounding box center [979, 126] width 12 height 12
